Goal: Transaction & Acquisition: Purchase product/service

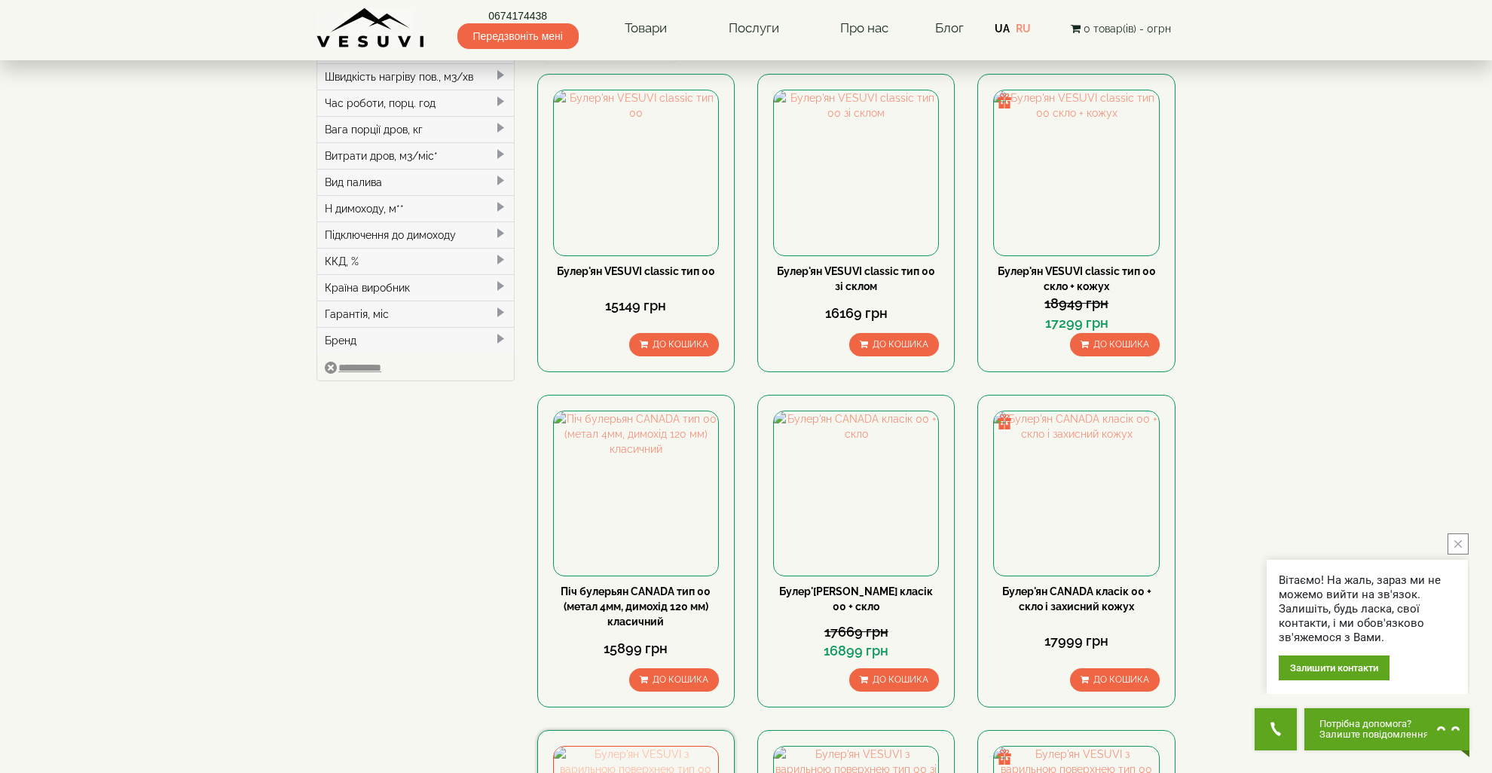
scroll to position [377, 0]
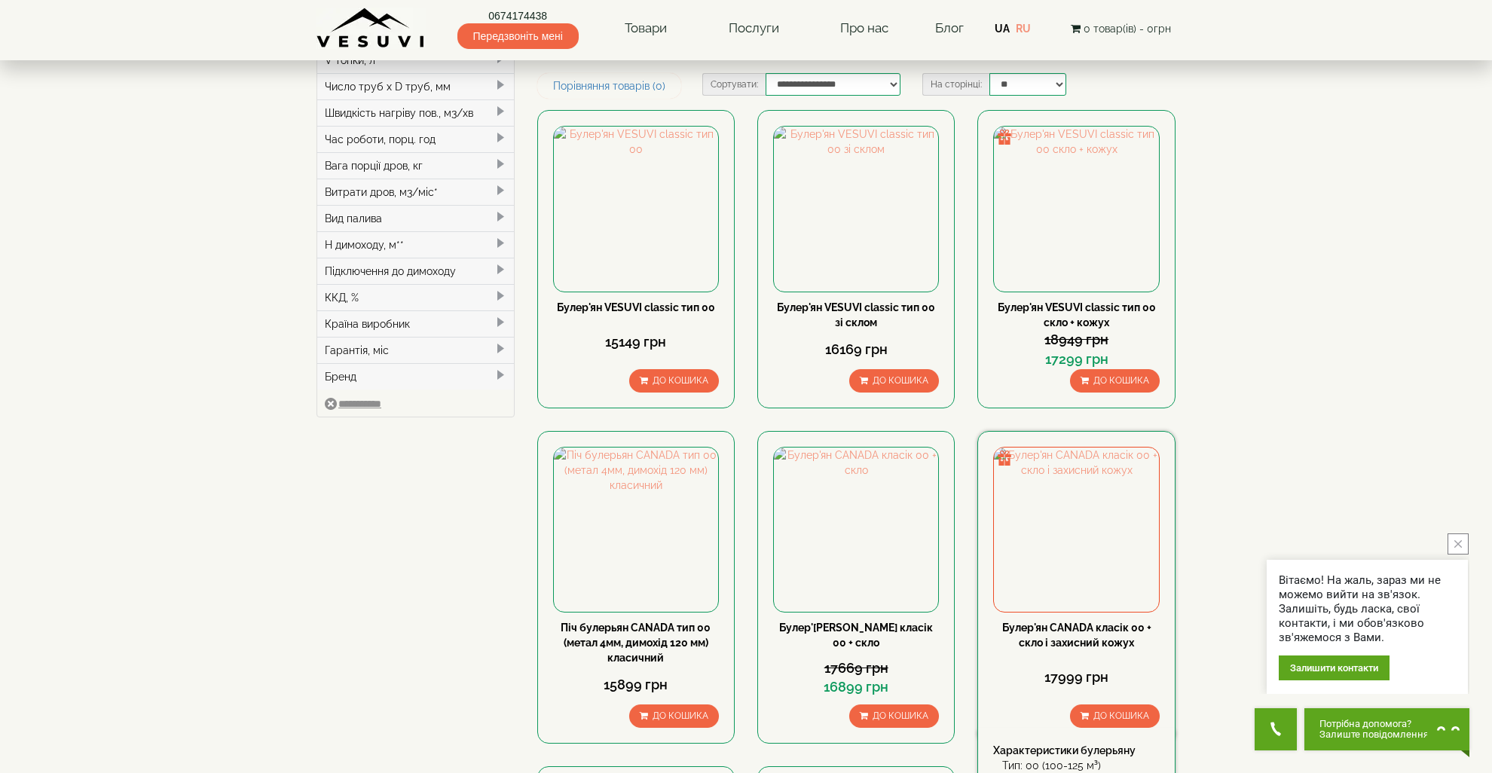
click at [1072, 622] on link "Булер'ян CANADA класік 00 + скло і захисний кожух" at bounding box center [1076, 635] width 149 height 27
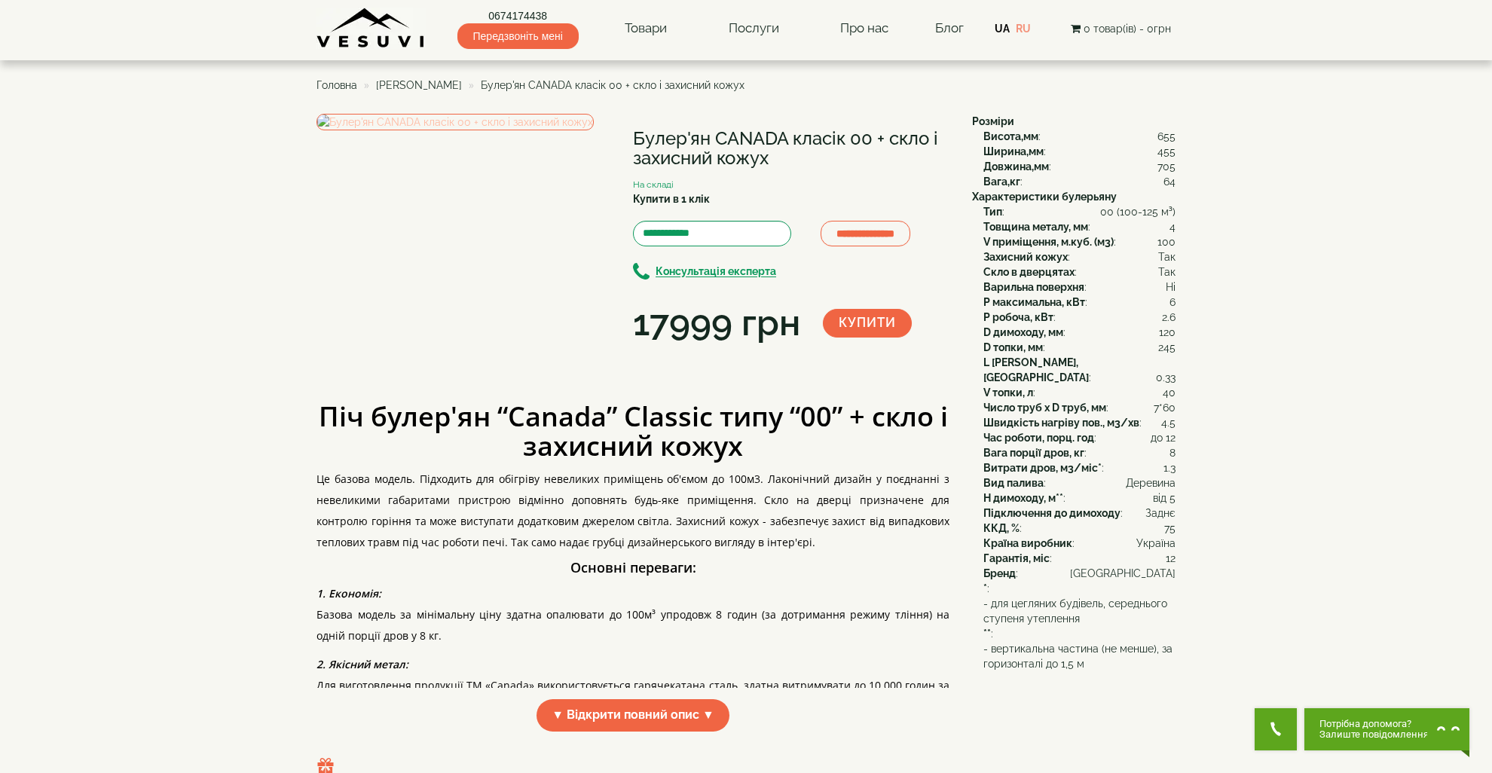
click at [447, 130] on img at bounding box center [454, 122] width 277 height 17
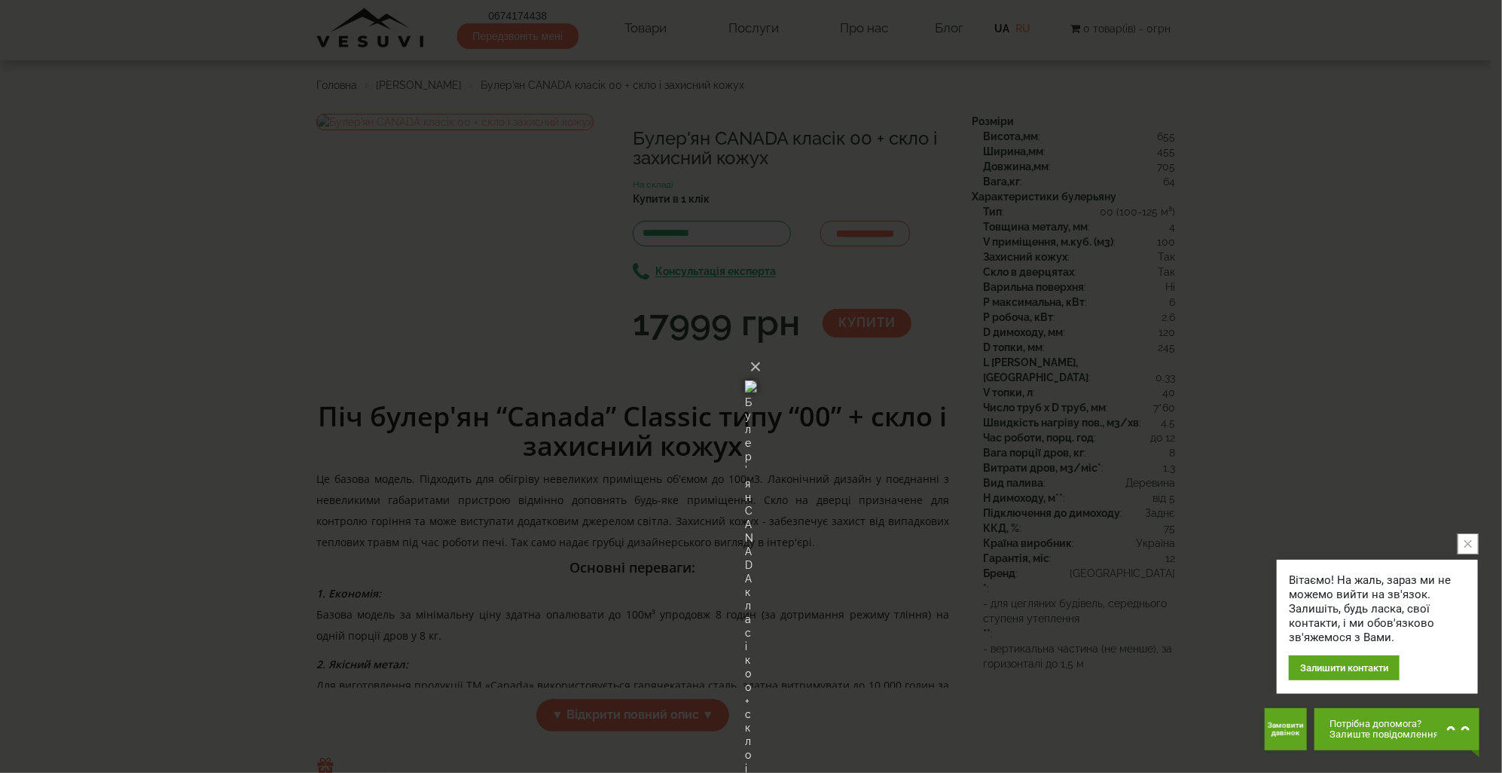
click at [1467, 539] on button "close button" at bounding box center [1468, 543] width 21 height 21
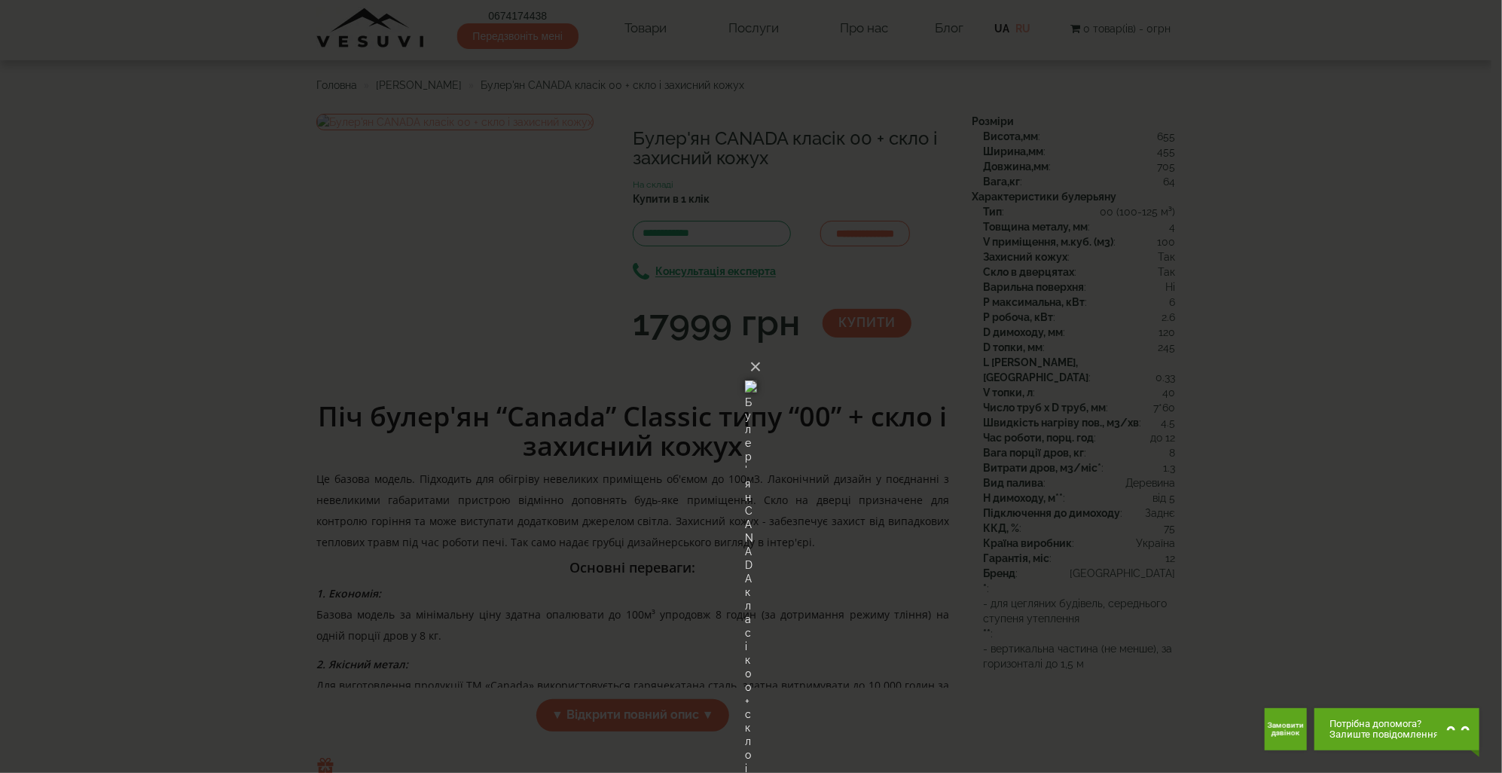
click at [1413, 403] on div "× Булер'ян CANADA класік 00 + скло і захисний кожух Loading..." at bounding box center [751, 386] width 1502 height 773
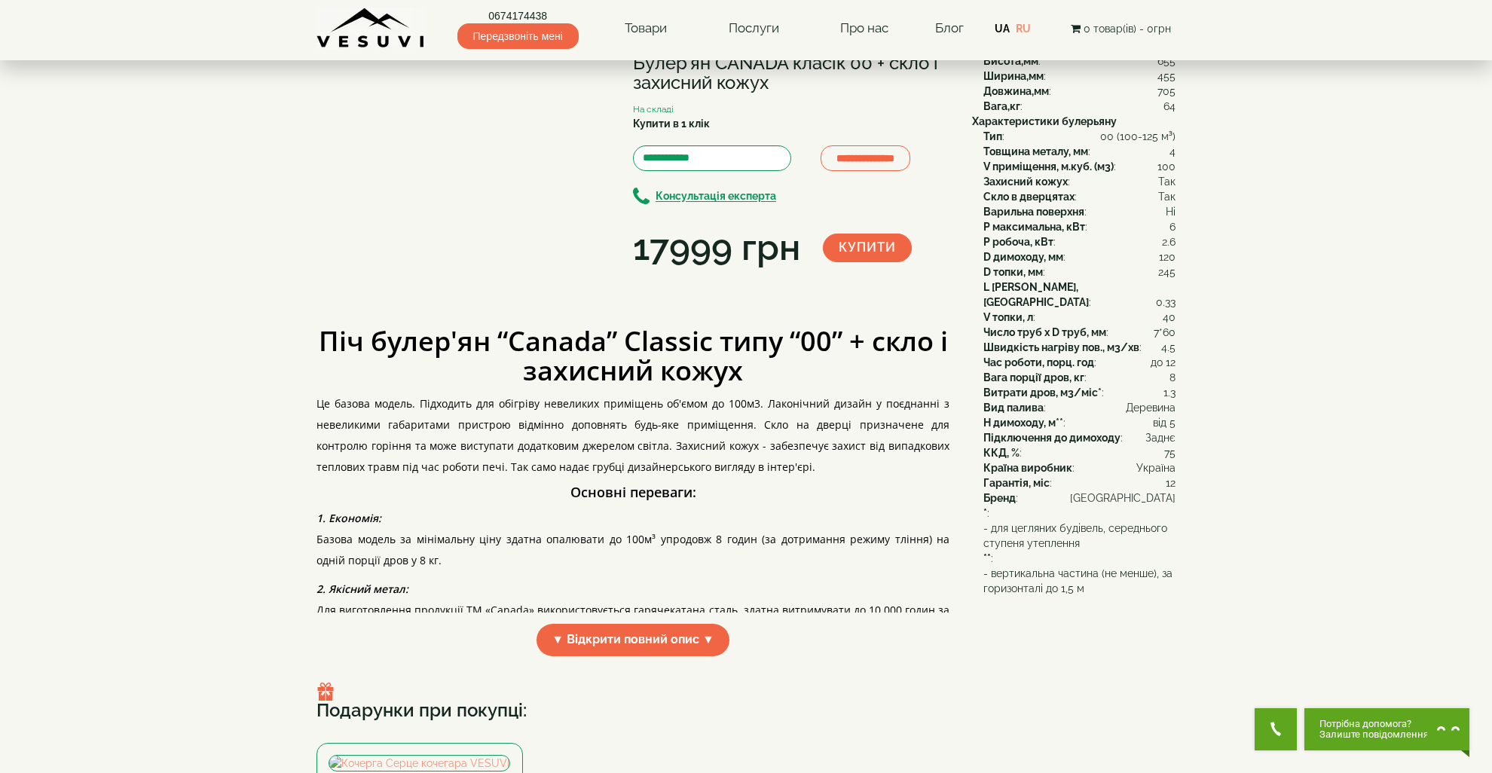
scroll to position [151, 0]
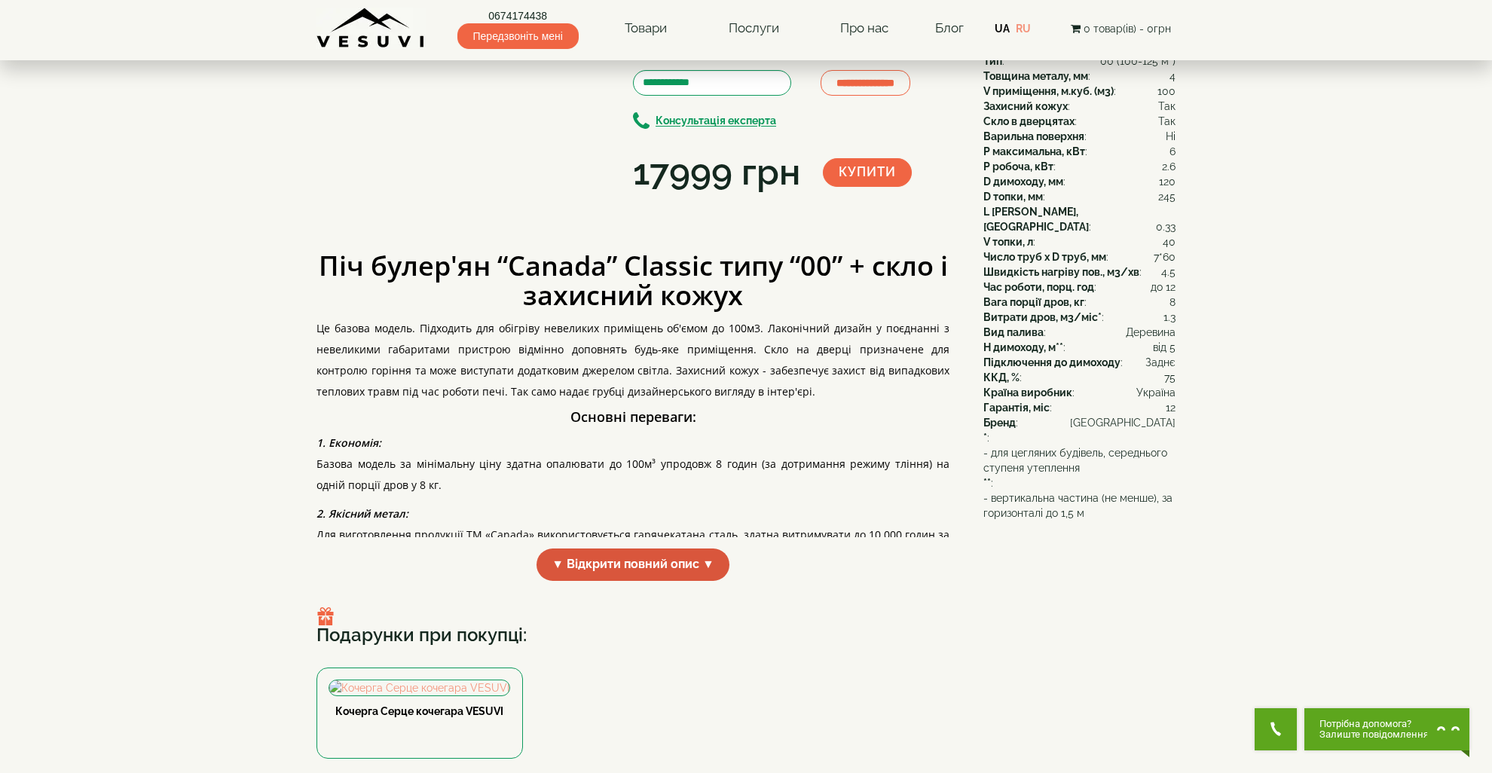
click at [709, 581] on span "▼ Відкрити повний опис ▼" at bounding box center [632, 564] width 193 height 32
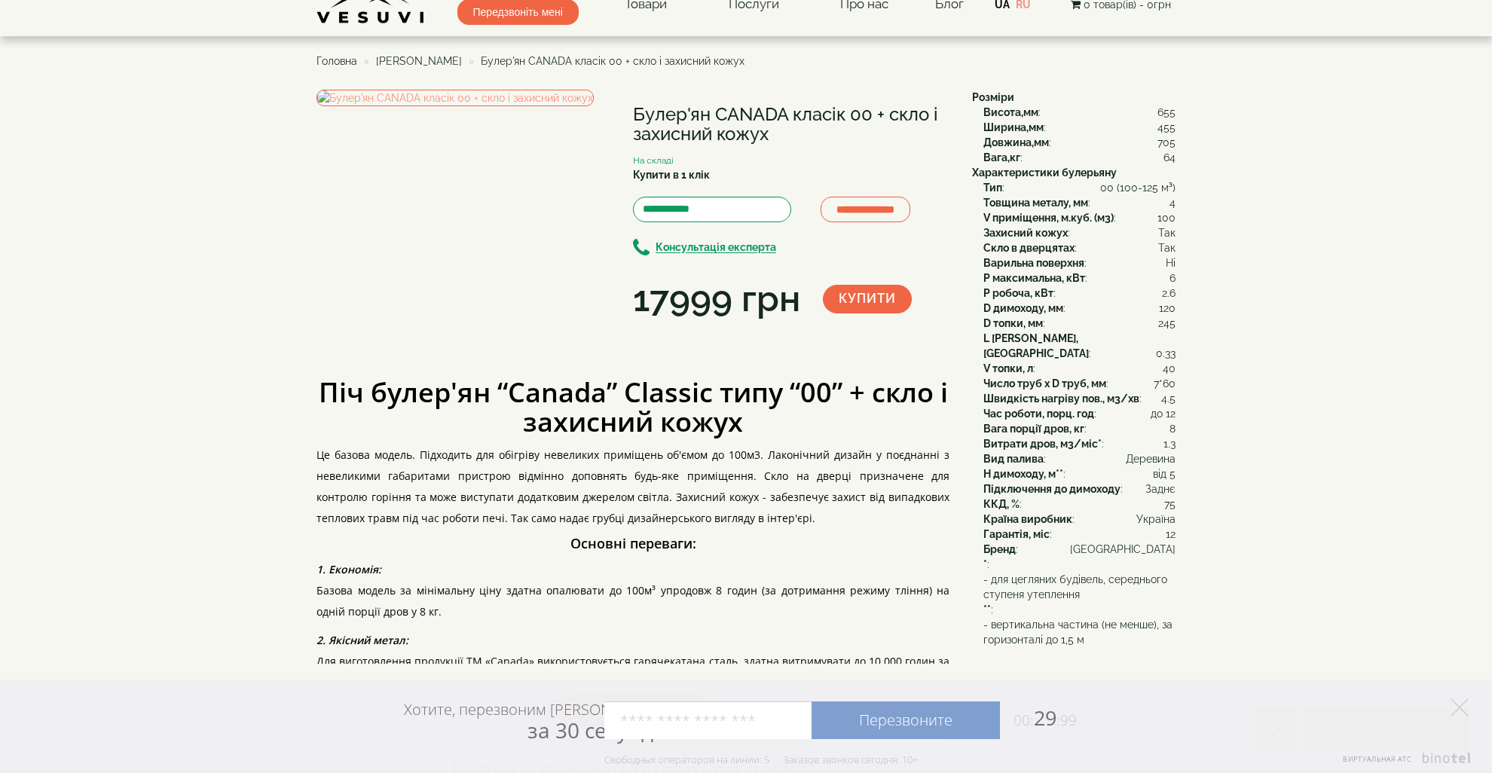
scroll to position [0, 0]
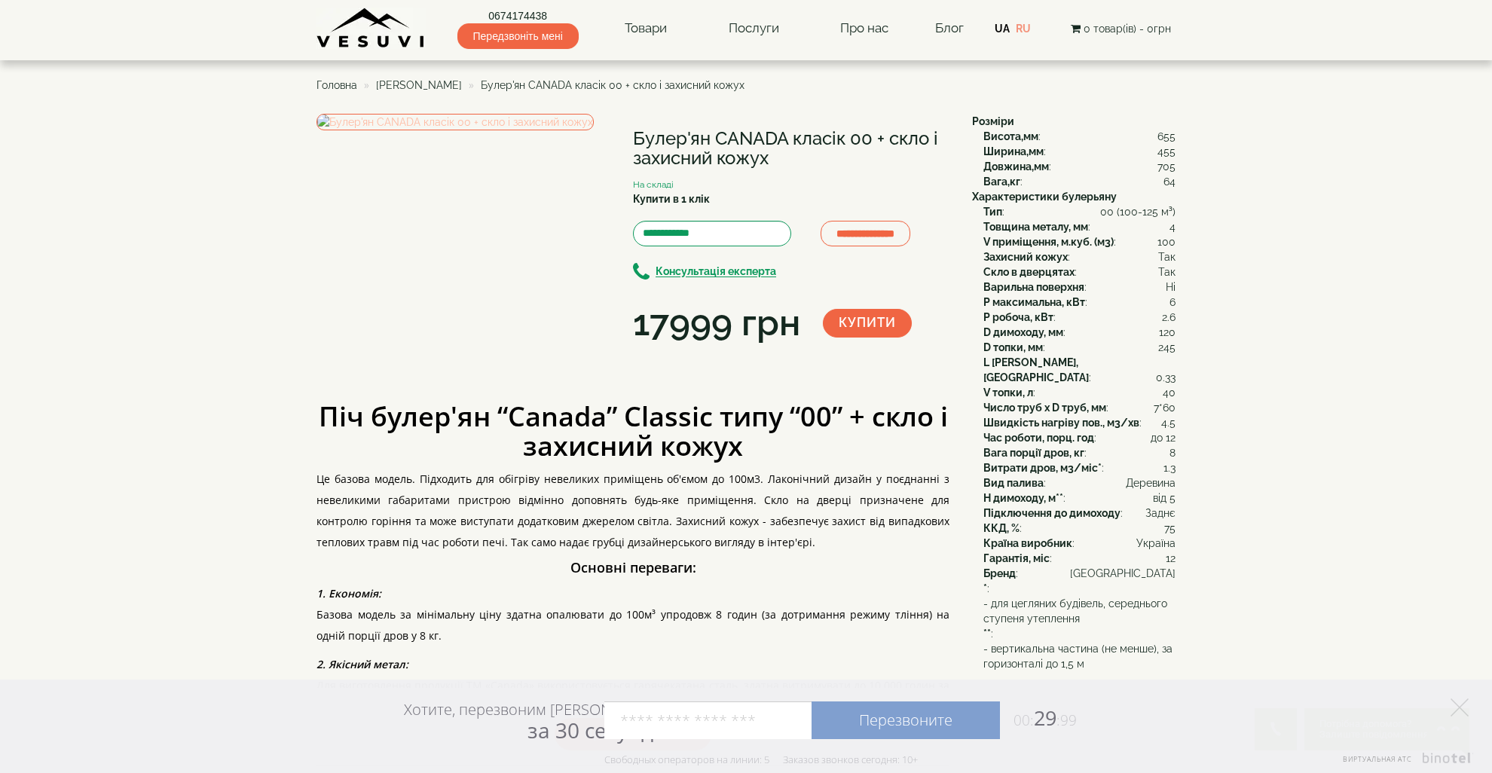
click at [475, 130] on img at bounding box center [454, 122] width 277 height 17
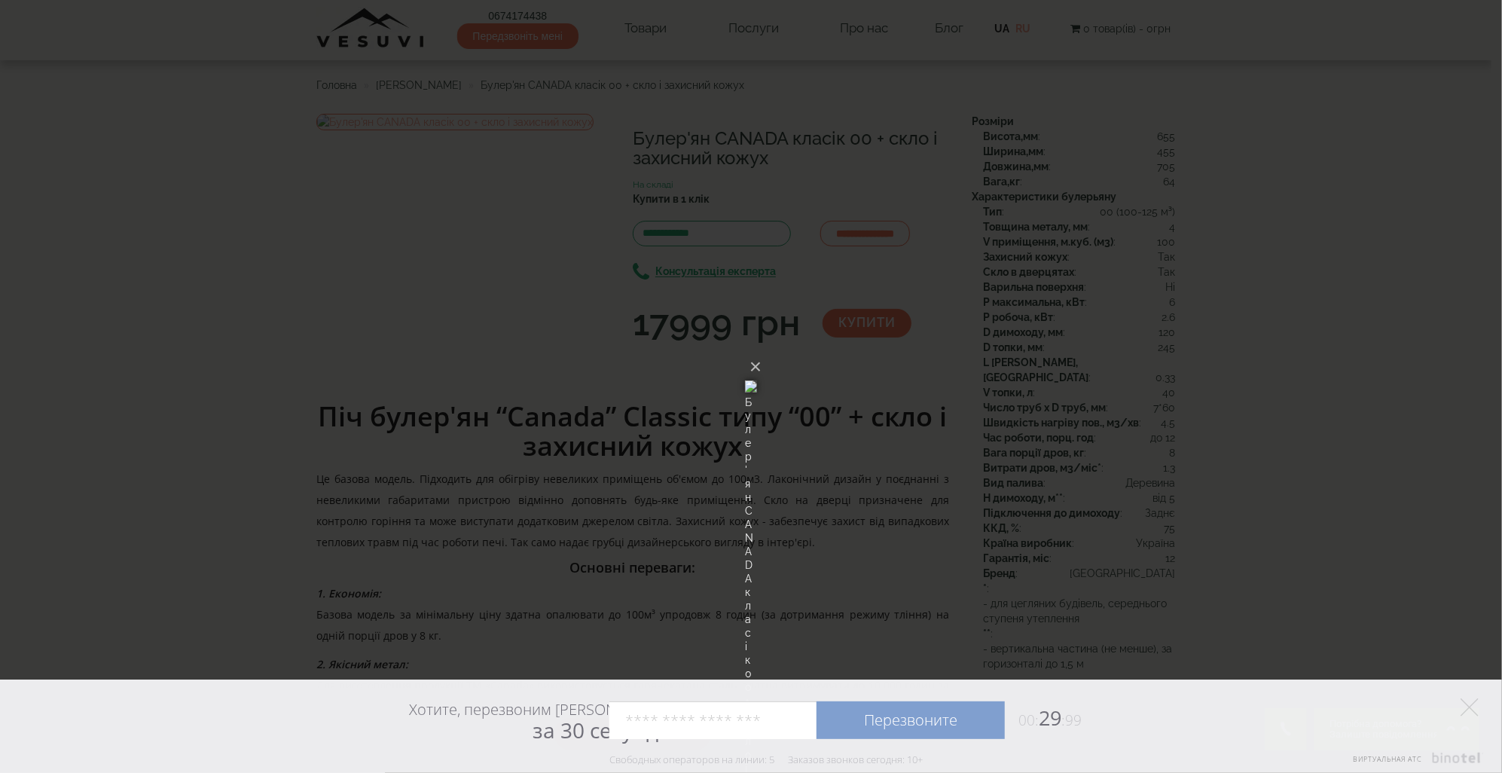
click at [118, 367] on div "× Булер'ян CANADA класік 00 + скло і захисний кожух Loading..." at bounding box center [751, 386] width 1502 height 773
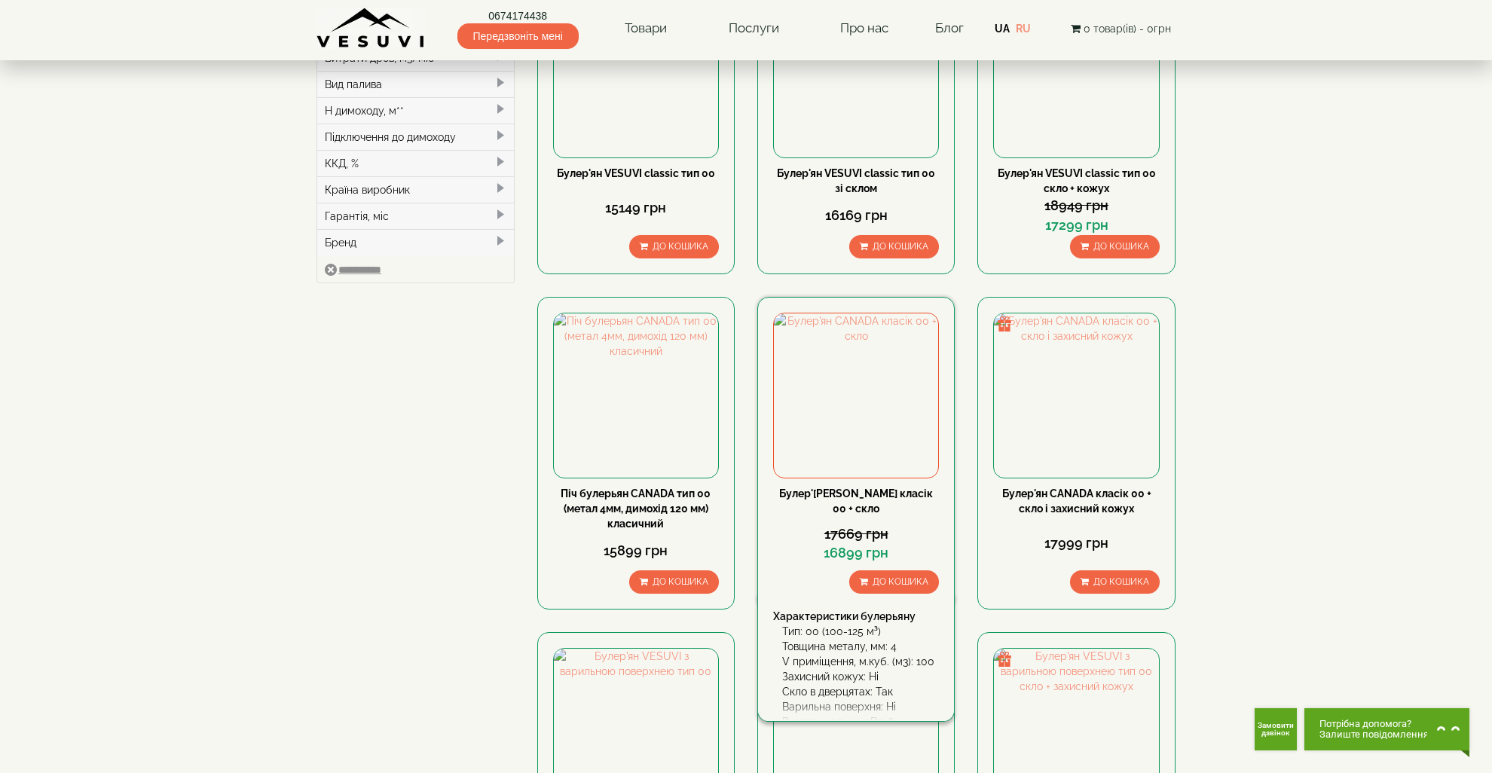
scroll to position [586, 0]
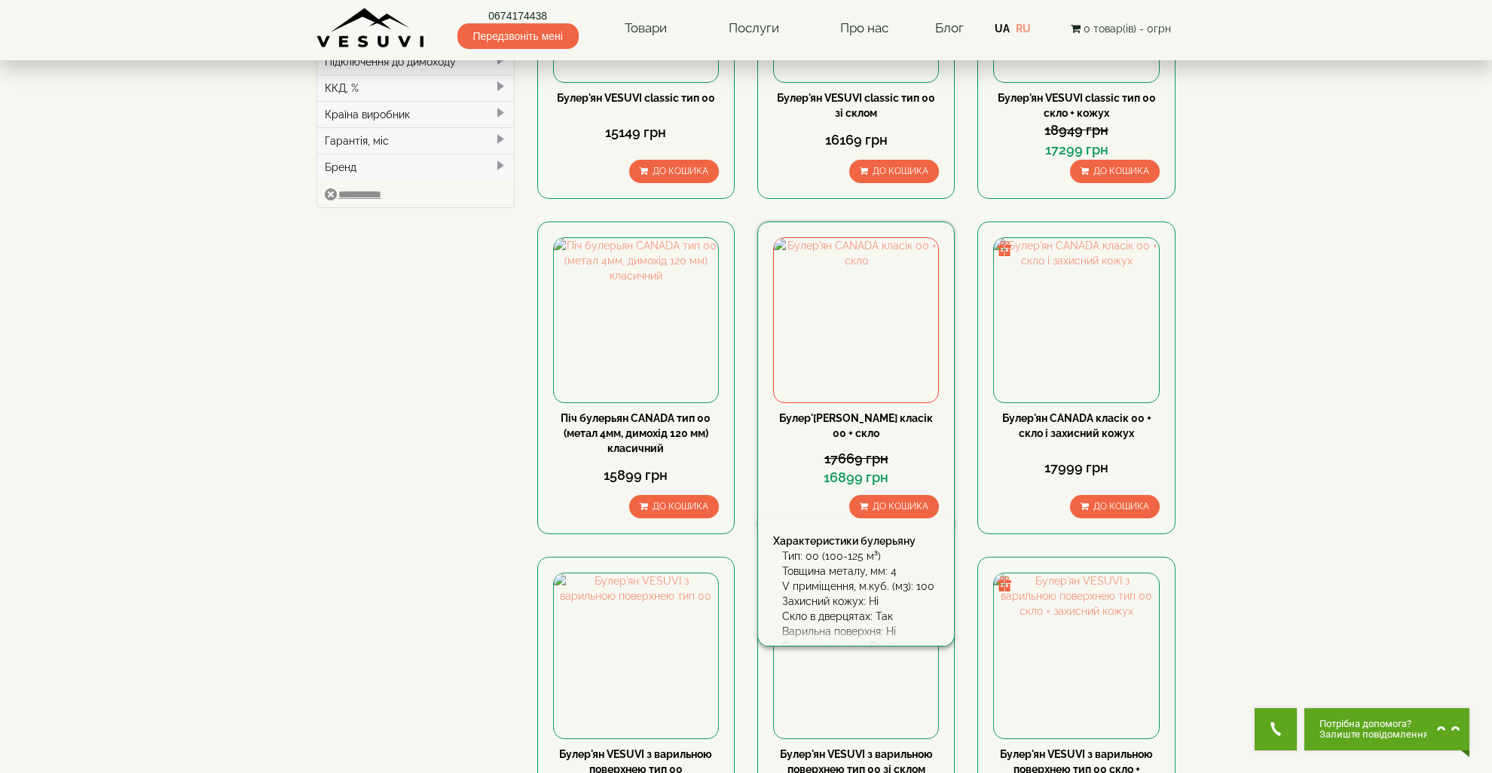
click at [856, 412] on link "Булер'[PERSON_NAME] класік 00 + скло" at bounding box center [856, 425] width 154 height 27
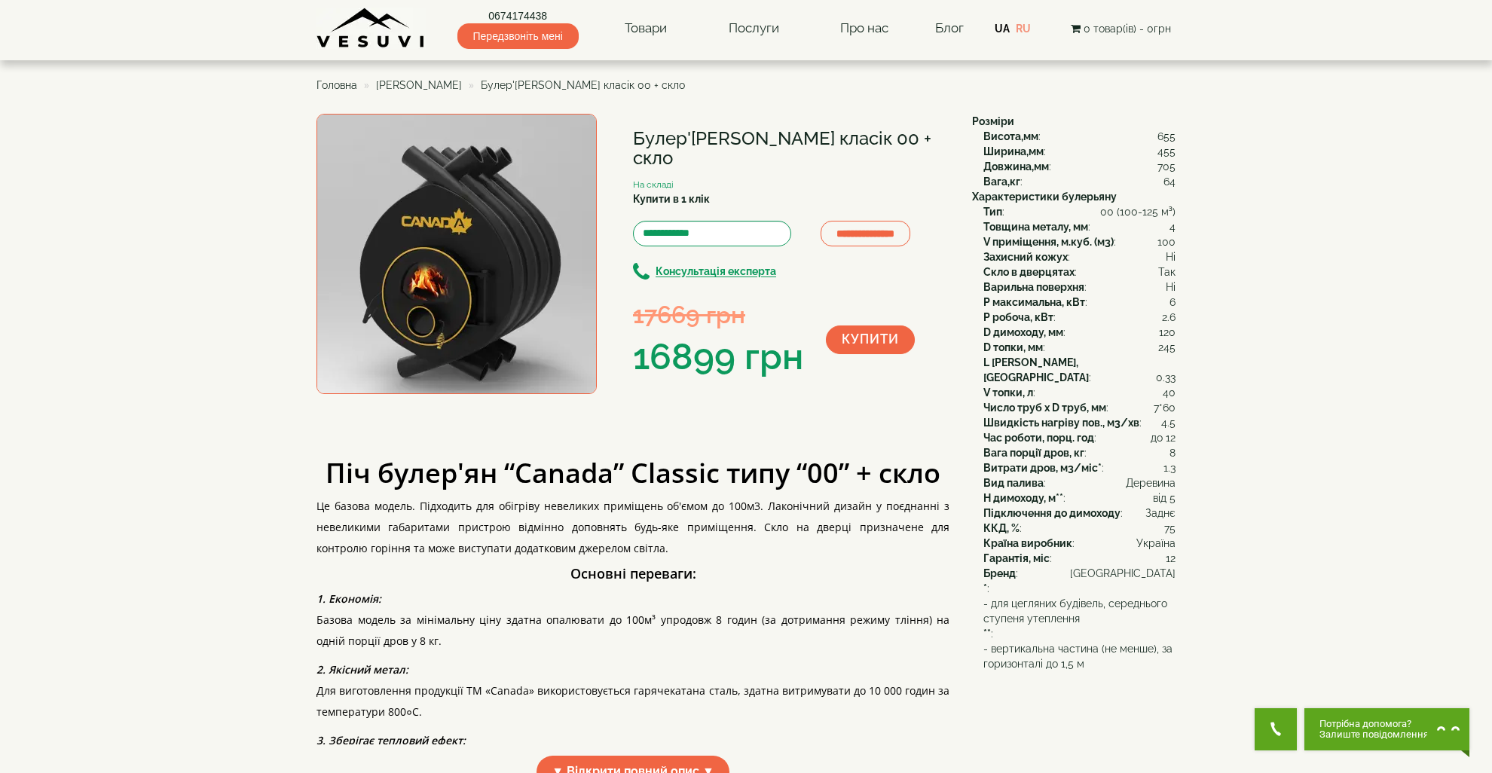
drag, startPoint x: 712, startPoint y: 137, endPoint x: 815, endPoint y: 132, distance: 103.3
click at [826, 130] on h1 "Булер'[PERSON_NAME] класік 00 + скло" at bounding box center [791, 149] width 316 height 40
drag, startPoint x: 718, startPoint y: 132, endPoint x: 860, endPoint y: 132, distance: 142.4
click at [860, 132] on h1 "Булер'[PERSON_NAME] класік 00 + скло" at bounding box center [791, 149] width 316 height 40
drag, startPoint x: 638, startPoint y: 134, endPoint x: 939, endPoint y: 139, distance: 300.6
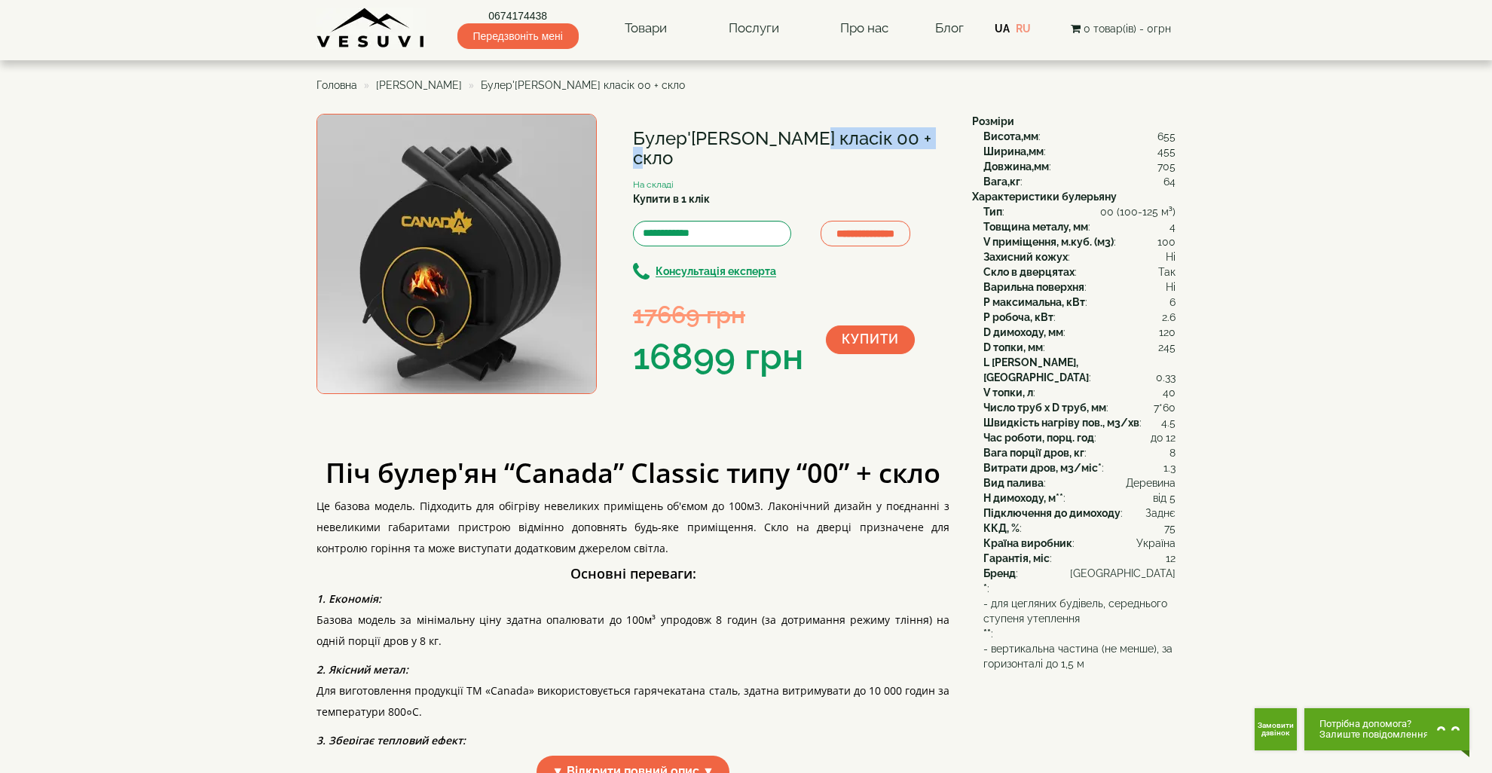
click at [939, 139] on h1 "Булер'[PERSON_NAME] класік 00 + скло" at bounding box center [791, 149] width 316 height 40
copy h1 "Булер'[PERSON_NAME] класік 00 + скло"
